Goal: Task Accomplishment & Management: Use online tool/utility

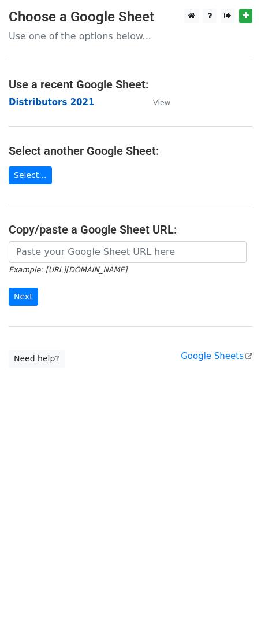
click at [40, 105] on strong "Distributors 2021" at bounding box center [52, 102] width 86 height 10
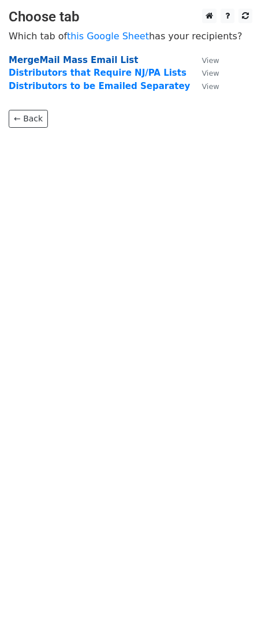
click at [73, 58] on strong "MergeMail Mass Email List" at bounding box center [73, 60] width 129 height 10
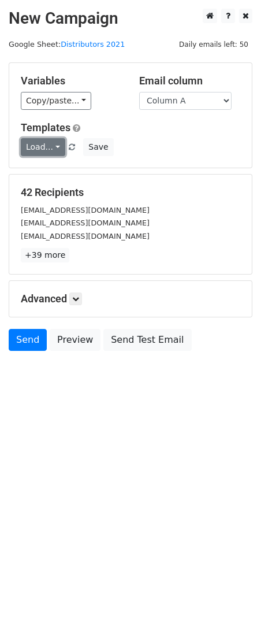
click at [39, 140] on link "Load..." at bounding box center [43, 147] width 45 height 18
click at [54, 176] on link "Distributors List" at bounding box center [71, 174] width 101 height 18
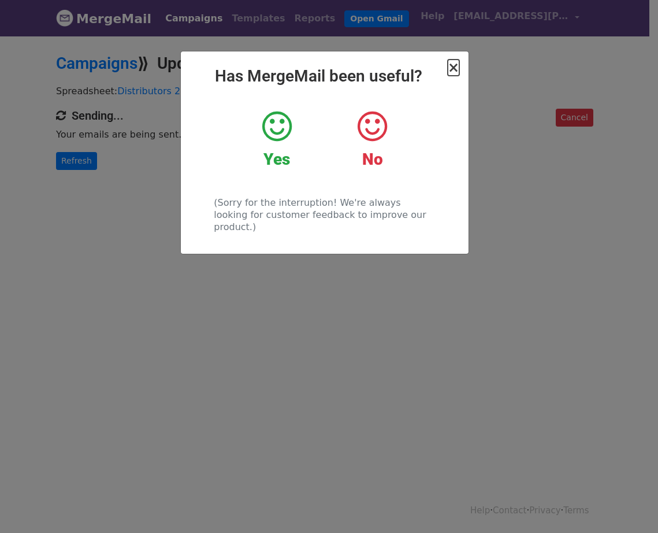
click at [454, 70] on span "×" at bounding box center [454, 68] width 12 height 16
